Goal: Information Seeking & Learning: Learn about a topic

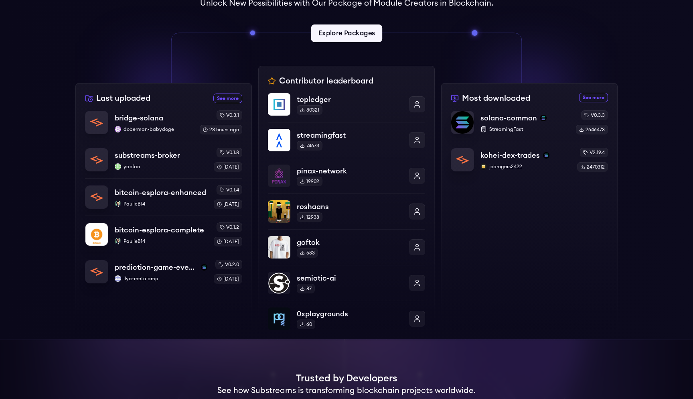
scroll to position [189, 0]
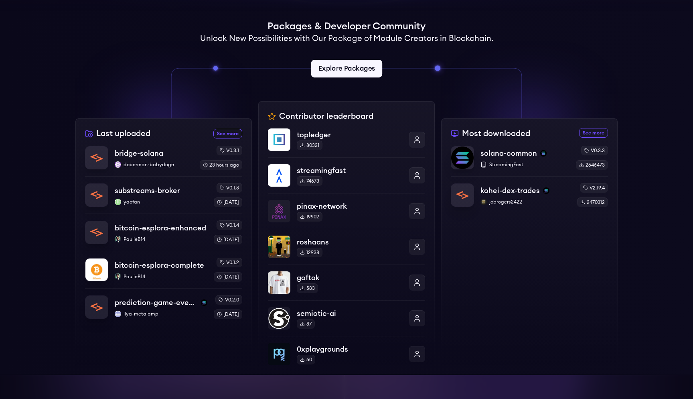
click at [346, 66] on link "Explore Packages" at bounding box center [346, 69] width 71 height 18
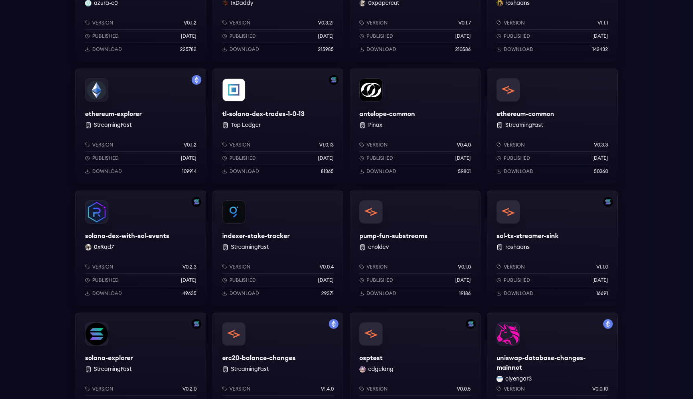
scroll to position [98, 0]
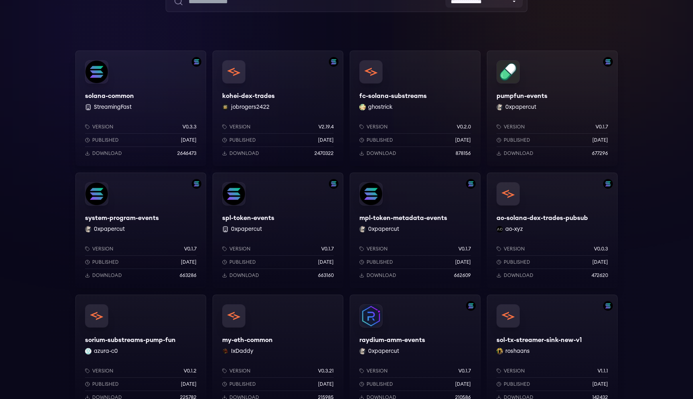
click at [271, 87] on div "kohei-dex-trades jobrogers2422 Version v2.19.4 Published 4 months ago Download …" at bounding box center [277, 108] width 131 height 115
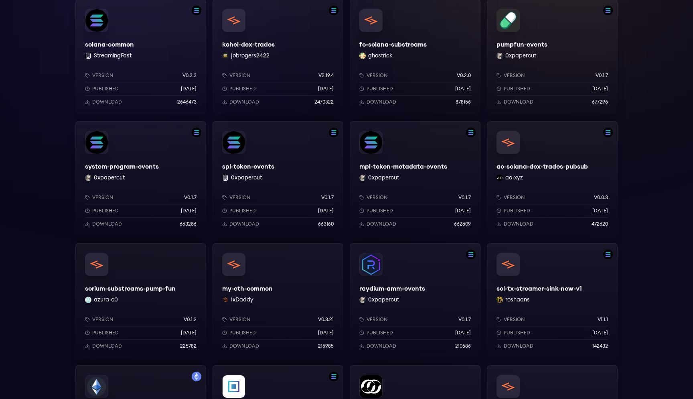
scroll to position [334, 0]
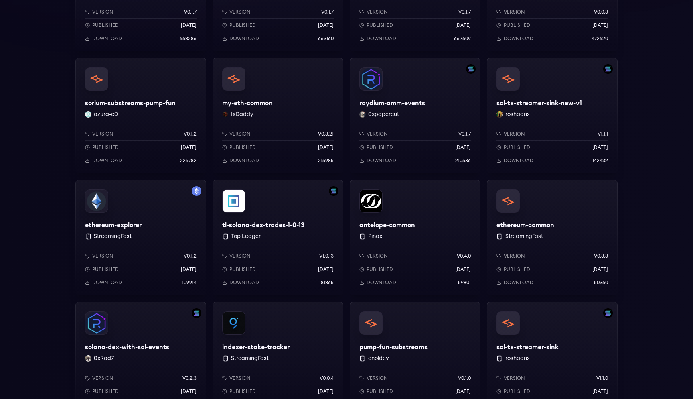
click at [393, 210] on div "antelope-common Pinax Version v0.4.0 Published 1 years ago Download 59801" at bounding box center [415, 237] width 131 height 115
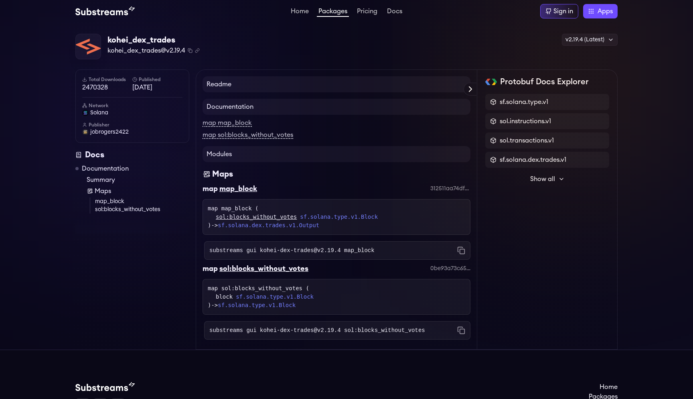
scroll to position [3, 0]
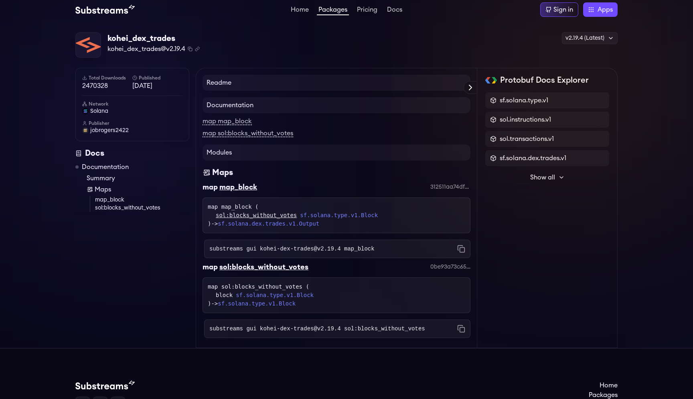
click at [528, 80] on h2 "Protobuf Docs Explorer" at bounding box center [544, 80] width 89 height 11
click at [593, 81] on div "Protobuf Docs Explorer" at bounding box center [547, 80] width 124 height 11
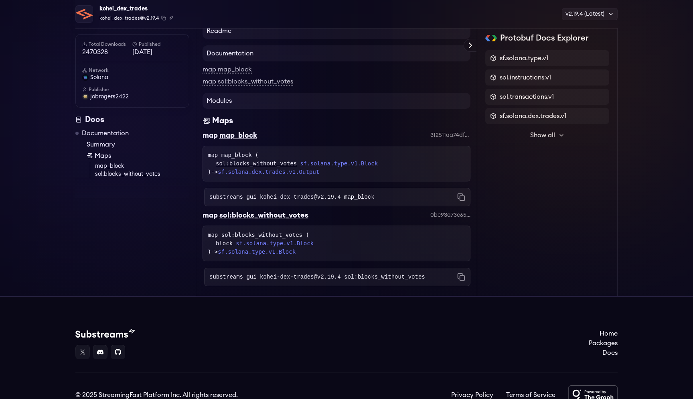
scroll to position [0, 0]
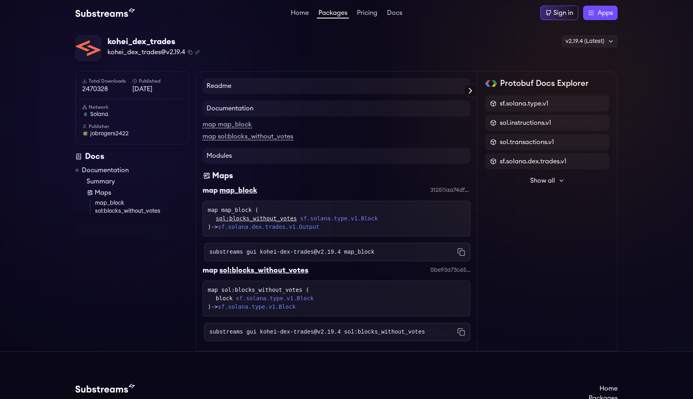
click at [471, 89] on icon at bounding box center [470, 91] width 10 height 10
click at [222, 84] on h4 "Readme" at bounding box center [336, 86] width 268 height 16
click at [246, 111] on h4 "Documentation" at bounding box center [336, 108] width 268 height 16
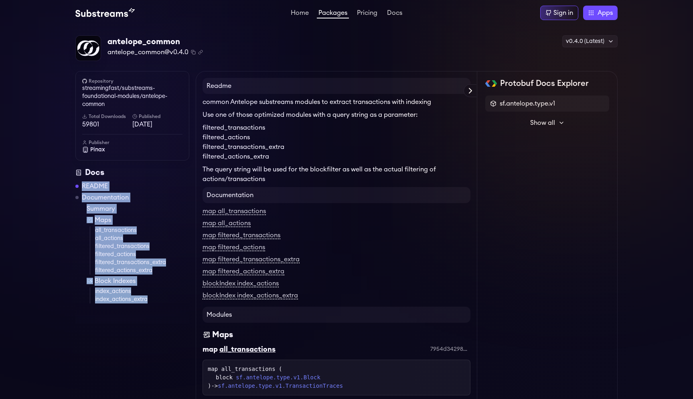
drag, startPoint x: 54, startPoint y: 184, endPoint x: 164, endPoint y: 322, distance: 176.6
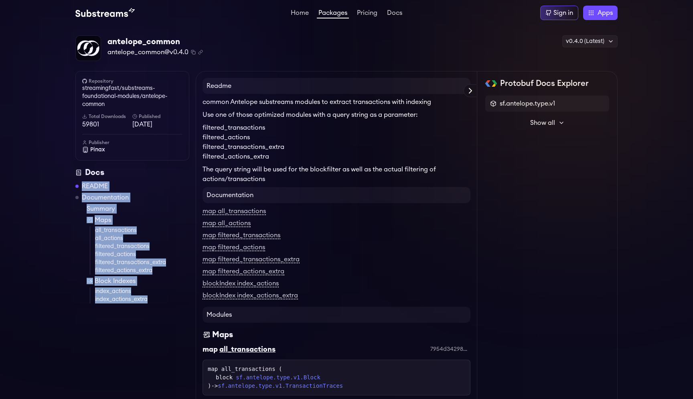
drag, startPoint x: 179, startPoint y: 320, endPoint x: 74, endPoint y: 180, distance: 174.6
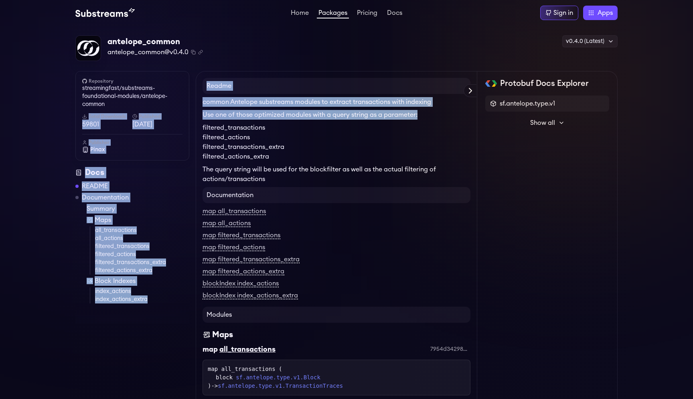
drag, startPoint x: 419, startPoint y: 115, endPoint x: 194, endPoint y: 107, distance: 225.8
click at [285, 108] on div "common Antelope substreams modules to extract transactions with indexing Use on…" at bounding box center [336, 140] width 268 height 87
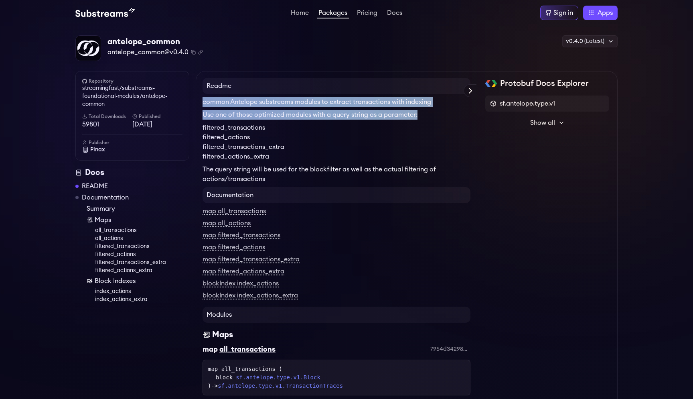
drag, startPoint x: 203, startPoint y: 104, endPoint x: 424, endPoint y: 114, distance: 221.1
click at [424, 114] on div "common Antelope substreams modules to extract transactions with indexing Use on…" at bounding box center [336, 140] width 268 height 87
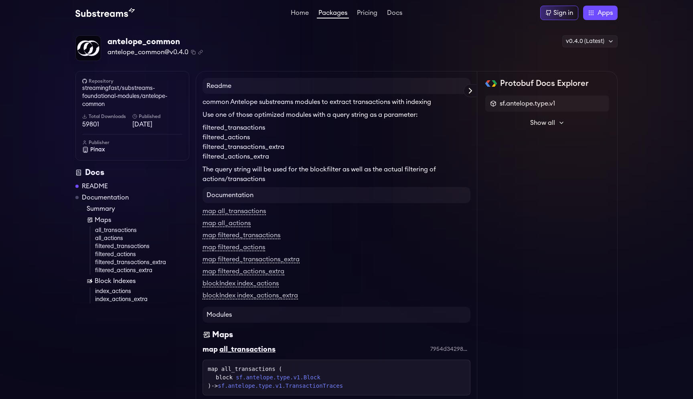
click at [417, 124] on li "filtered_transactions" at bounding box center [336, 128] width 268 height 10
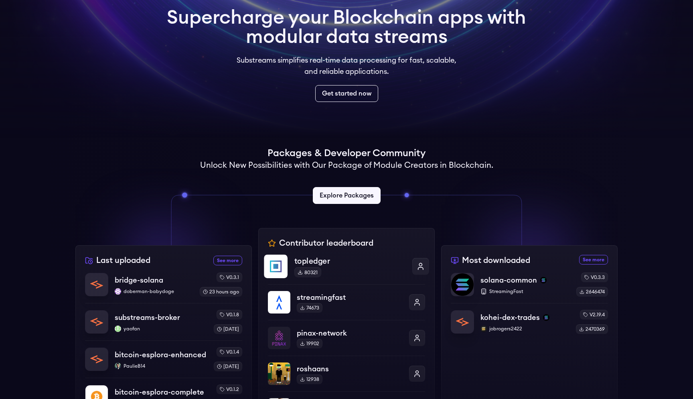
scroll to position [115, 0]
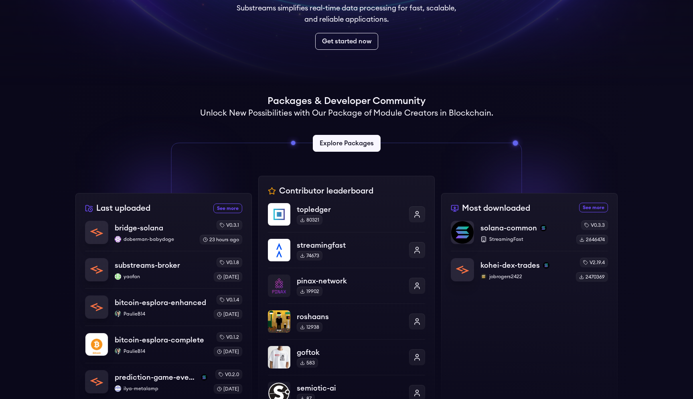
click at [335, 192] on div "Contributor leaderboard topledger 80321 streamingfast 74673 pinax-network 19902…" at bounding box center [346, 312] width 176 height 273
click at [470, 133] on div at bounding box center [529, 154] width 176 height 77
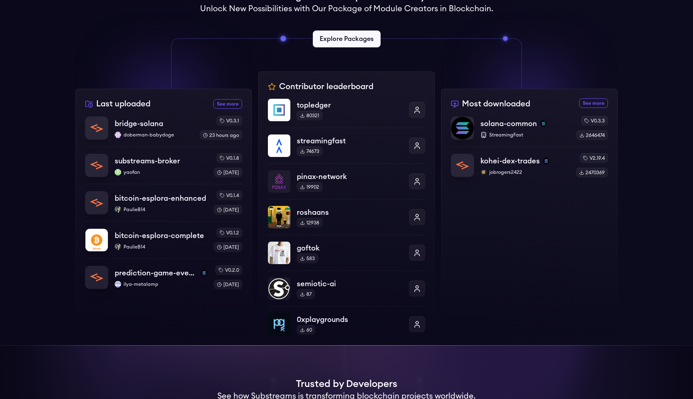
scroll to position [160, 0]
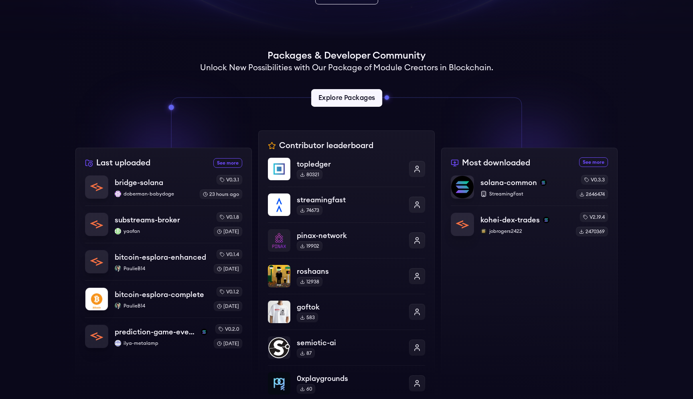
click at [350, 102] on link "Explore Packages" at bounding box center [346, 98] width 71 height 18
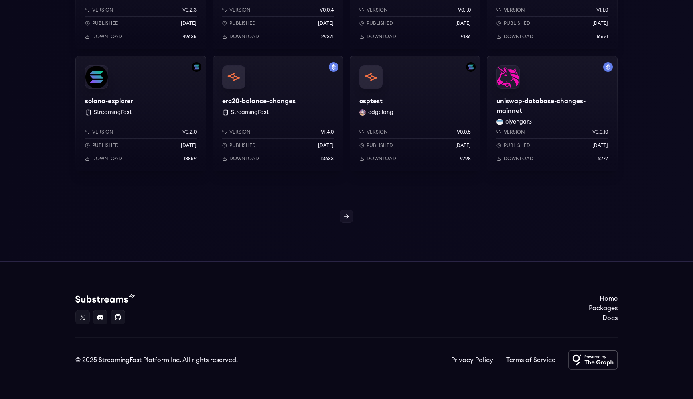
scroll to position [643, 0]
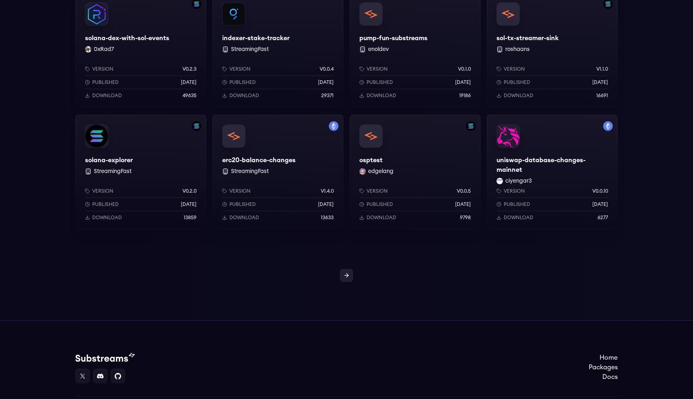
click at [350, 272] on link at bounding box center [346, 275] width 13 height 13
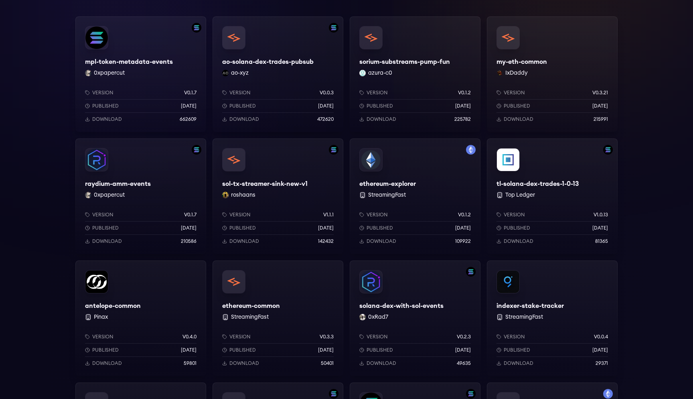
scroll to position [190, 0]
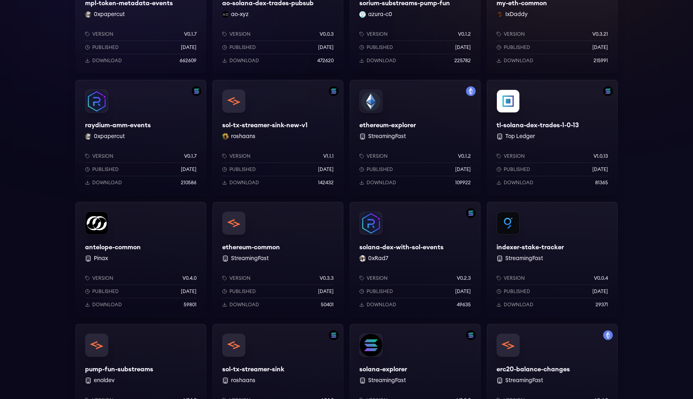
click at [377, 119] on div "ethereum-explorer StreamingFast Version v0.1.2 Published [DATE] Download 109922" at bounding box center [415, 137] width 131 height 115
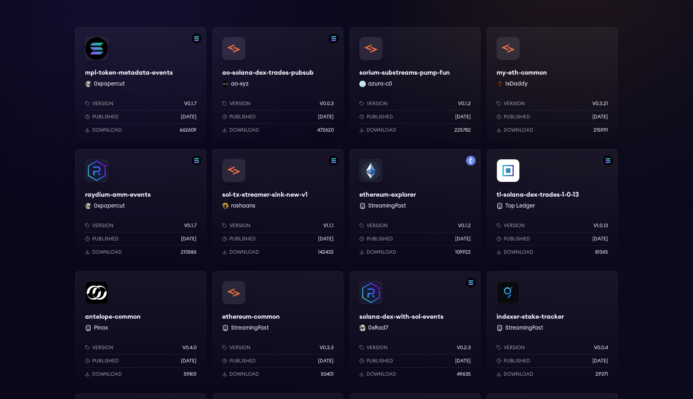
scroll to position [0, 0]
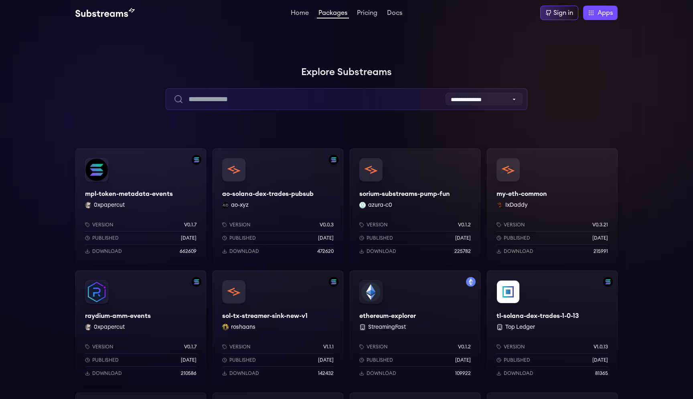
click at [279, 101] on input "text" at bounding box center [346, 99] width 361 height 22
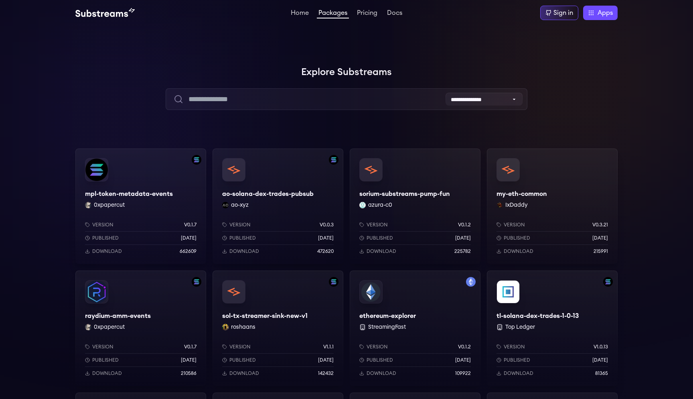
click at [367, 73] on h1 "Explore Substreams" at bounding box center [346, 72] width 542 height 16
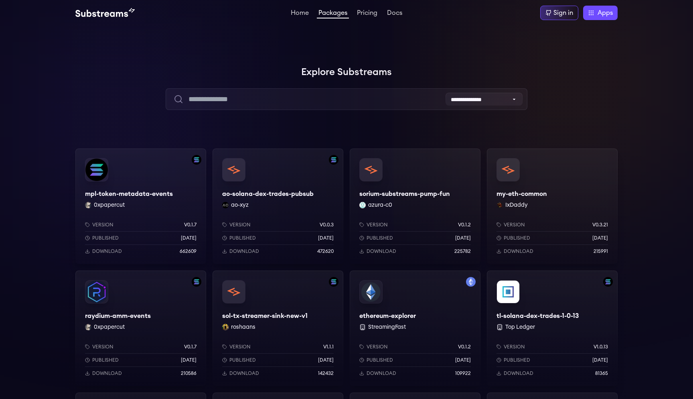
click at [337, 70] on h1 "Explore Substreams" at bounding box center [346, 72] width 542 height 16
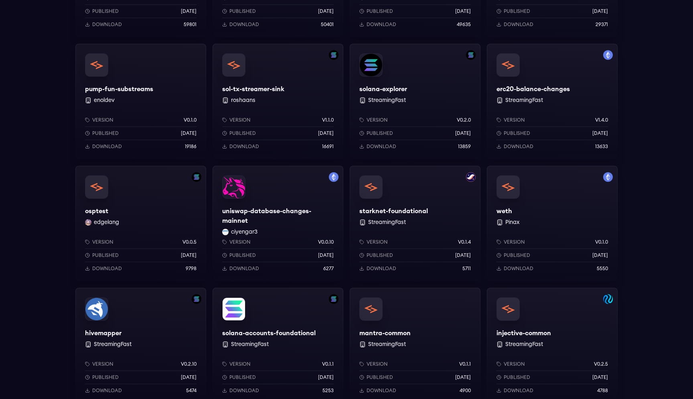
scroll to position [705, 0]
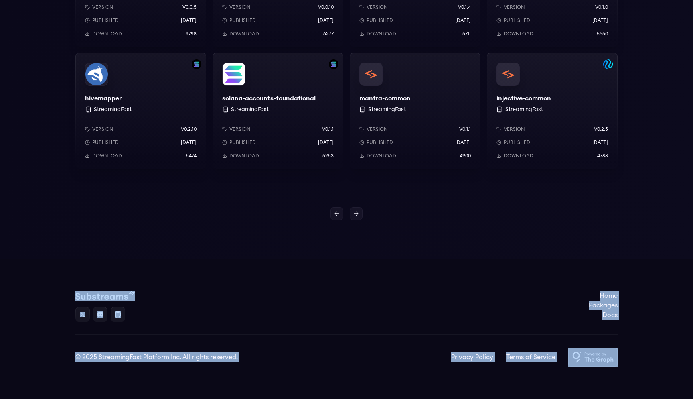
drag, startPoint x: 32, startPoint y: 281, endPoint x: 613, endPoint y: 371, distance: 587.9
click at [606, 373] on footer "Home Packages Docs © 2025 StreamingFast Platform Inc. All rights reserved. Priv…" at bounding box center [346, 328] width 693 height 140
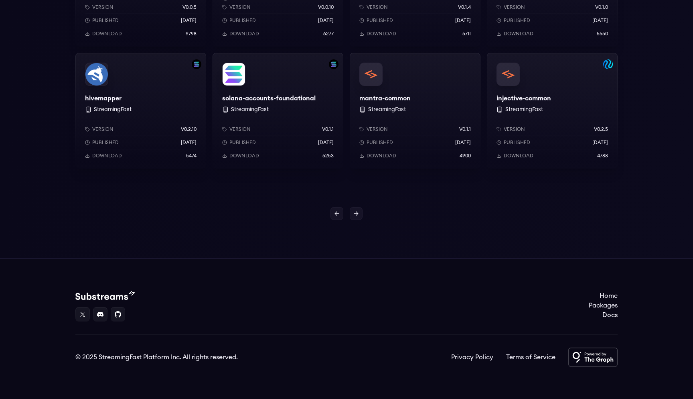
click at [653, 351] on footer "Home Packages Docs © 2025 StreamingFast Platform Inc. All rights reserved. Priv…" at bounding box center [346, 328] width 693 height 140
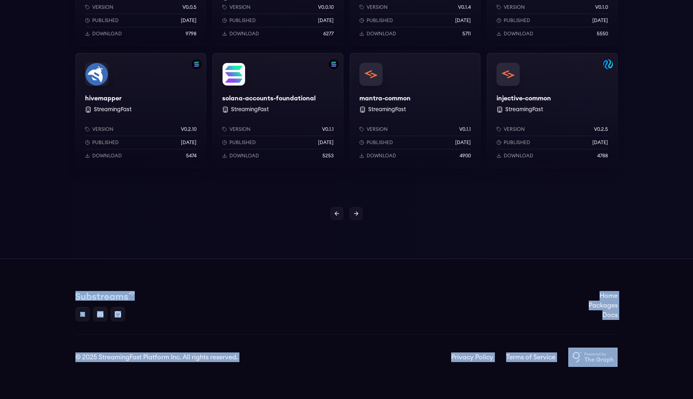
drag, startPoint x: 671, startPoint y: 367, endPoint x: 13, endPoint y: 266, distance: 665.7
click at [13, 266] on footer "Home Packages Docs © 2025 StreamingFast Platform Inc. All rights reserved. Priv…" at bounding box center [346, 328] width 693 height 140
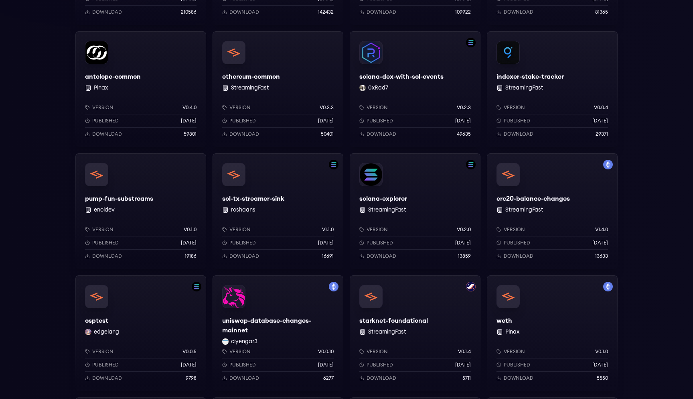
scroll to position [583, 0]
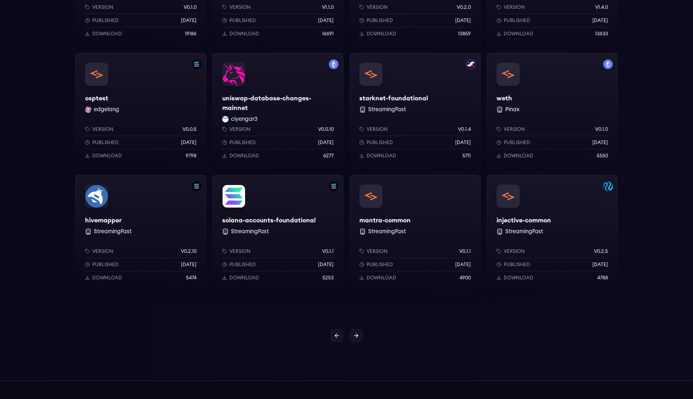
click at [163, 96] on div "osptest edgelang Version v0.0.5 Published 6 months ago Download 9798" at bounding box center [140, 110] width 131 height 115
